Goal: Transaction & Acquisition: Download file/media

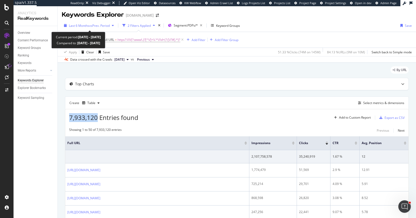
click at [96, 24] on span "vs Prev. Period" at bounding box center [99, 25] width 21 height 4
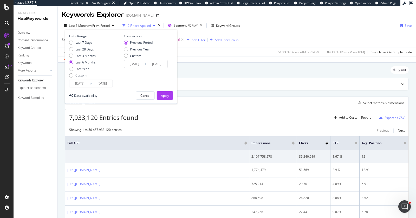
click at [211, 59] on div "Data crossed with the Crawls 2025 Aug. 25th vs Previous" at bounding box center [237, 59] width 358 height 6
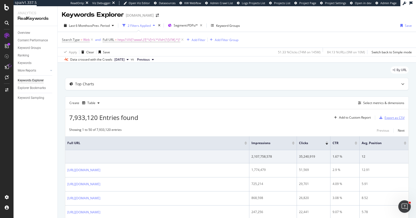
click at [387, 114] on div "Export as CSV" at bounding box center [390, 118] width 27 height 8
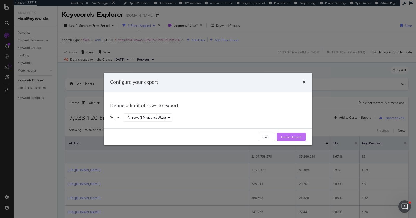
click at [283, 136] on div "Launch Export" at bounding box center [291, 137] width 21 height 4
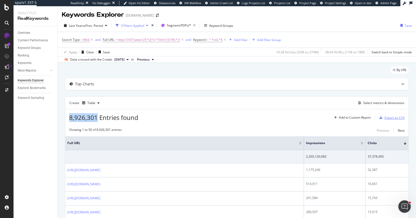
click at [398, 118] on div "Export as CSV" at bounding box center [395, 117] width 20 height 4
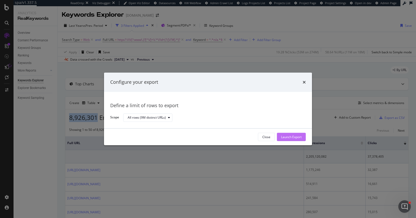
click at [291, 135] on div "Launch Export" at bounding box center [291, 137] width 21 height 4
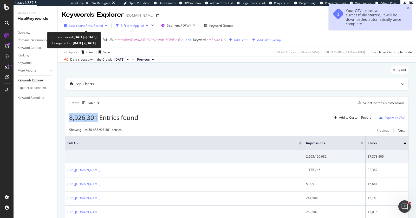
click at [101, 25] on span "vs Prev. Period" at bounding box center [92, 25] width 21 height 4
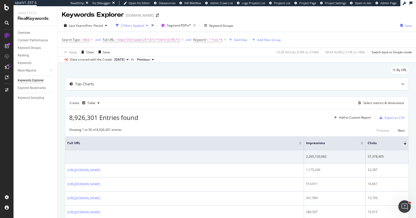
click at [239, 77] on div "By URL" at bounding box center [237, 71] width 344 height 11
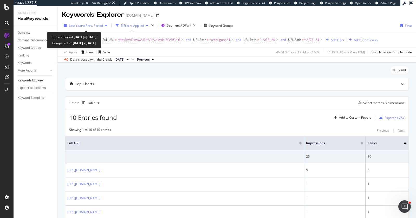
click at [95, 26] on span "vs Prev. Period" at bounding box center [92, 25] width 21 height 4
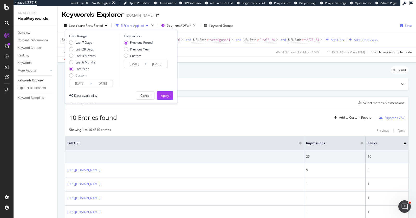
click at [223, 74] on div "By URL" at bounding box center [237, 71] width 344 height 11
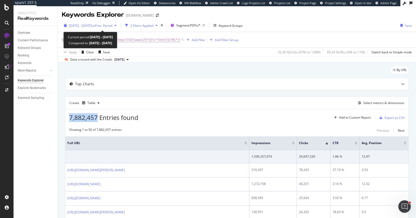
click at [90, 24] on span "[DATE] - [DATE]" at bounding box center [80, 25] width 23 height 4
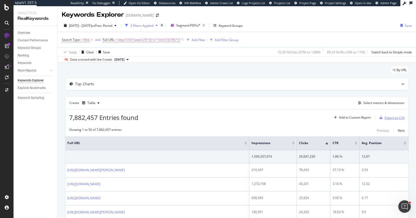
click at [389, 117] on div "Export as CSV" at bounding box center [395, 117] width 20 height 4
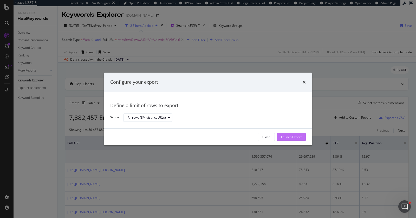
click at [297, 137] on div "Launch Export" at bounding box center [291, 137] width 21 height 4
